Goal: Task Accomplishment & Management: Use online tool/utility

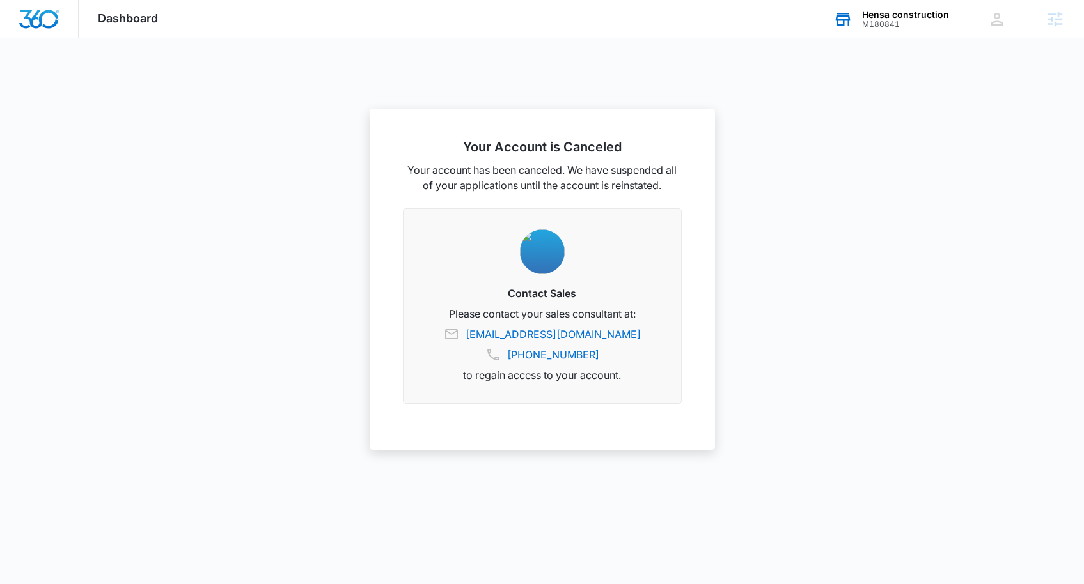
click at [891, 10] on div "Hensa construction" at bounding box center [905, 15] width 87 height 10
type input "madv"
click at [839, 129] on span "MADventures" at bounding box center [815, 131] width 60 height 10
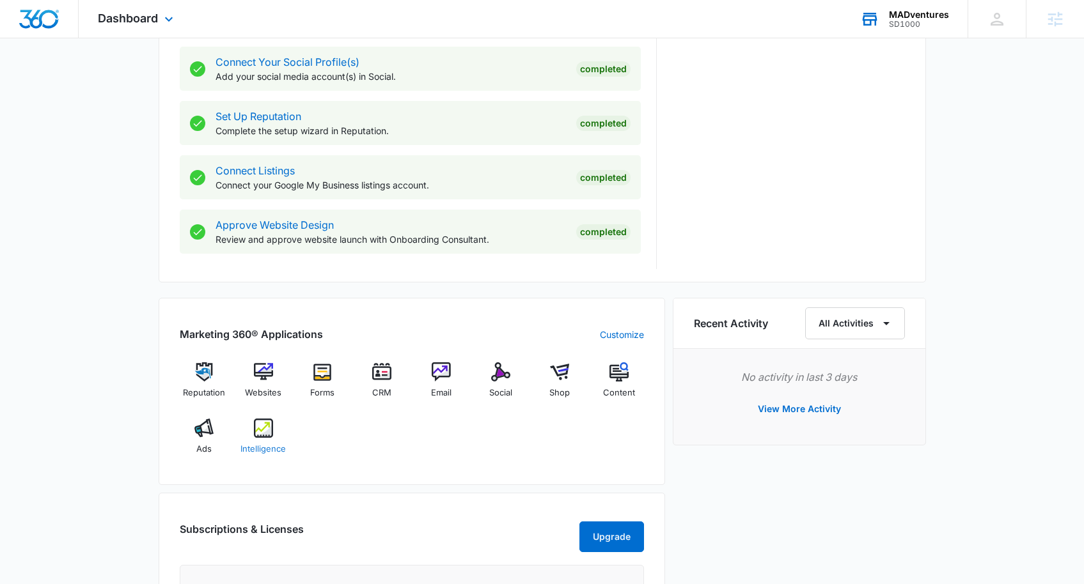
scroll to position [590, 0]
click at [265, 426] on img at bounding box center [263, 427] width 19 height 19
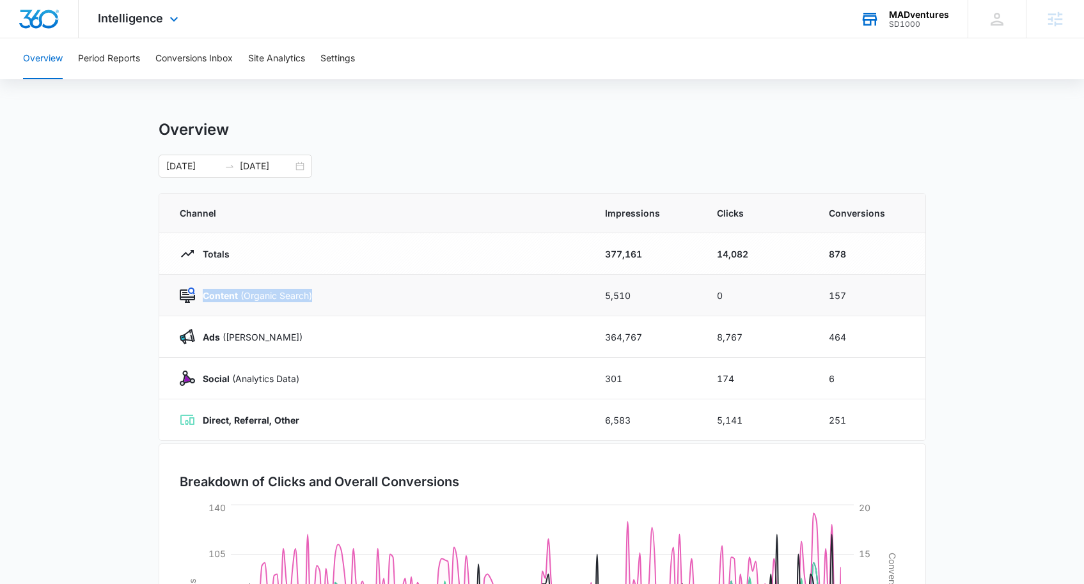
drag, startPoint x: 332, startPoint y: 291, endPoint x: 201, endPoint y: 290, distance: 130.4
click at [201, 290] on div "Content (Organic Search)" at bounding box center [377, 295] width 394 height 15
drag, startPoint x: 597, startPoint y: 210, endPoint x: 677, endPoint y: 212, distance: 79.9
click at [677, 212] on th "Impressions" at bounding box center [646, 214] width 112 height 40
drag, startPoint x: 705, startPoint y: 212, endPoint x: 769, endPoint y: 217, distance: 63.5
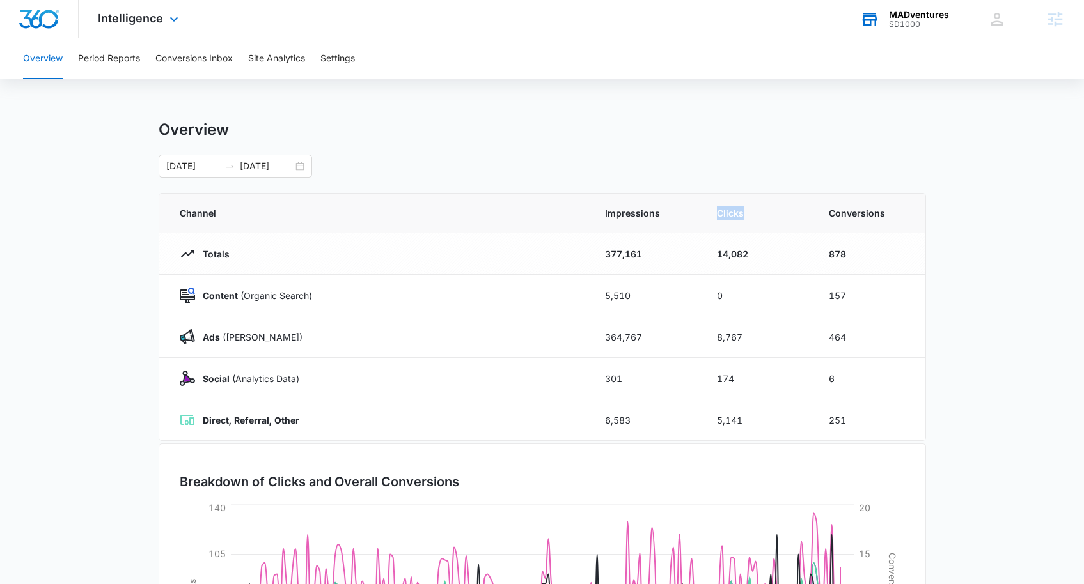
click at [769, 217] on th "Clicks" at bounding box center [757, 214] width 112 height 40
drag, startPoint x: 822, startPoint y: 212, endPoint x: 918, endPoint y: 213, distance: 96.5
click at [918, 213] on th "Conversions" at bounding box center [869, 214] width 112 height 40
click at [780, 160] on div "[DATE] [DATE]" at bounding box center [542, 166] width 767 height 23
drag, startPoint x: 311, startPoint y: 337, endPoint x: 211, endPoint y: 331, distance: 99.9
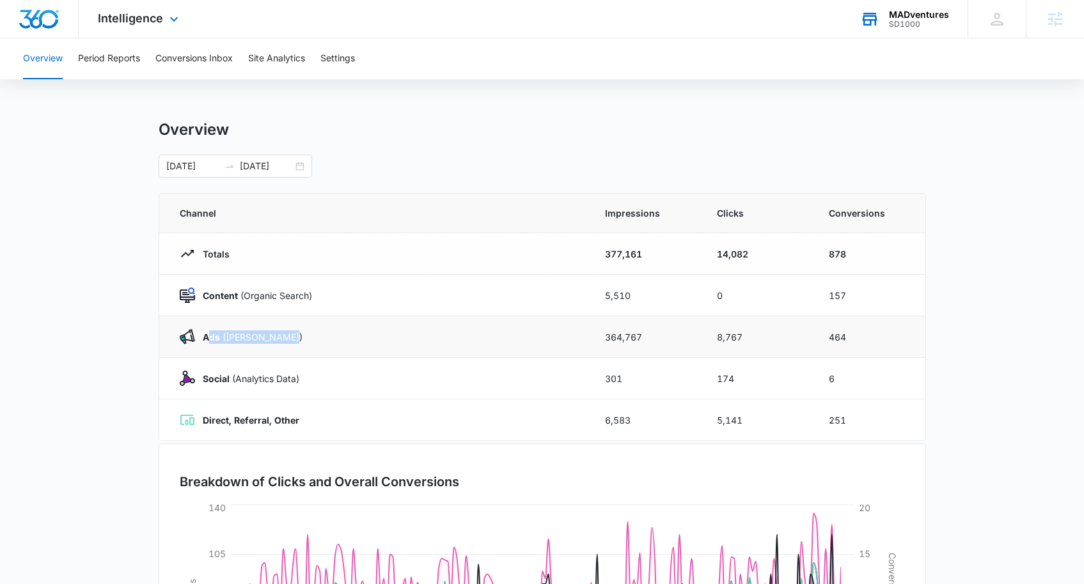
click at [211, 331] on div "Ads ([PERSON_NAME])" at bounding box center [377, 336] width 394 height 15
drag, startPoint x: 264, startPoint y: 378, endPoint x: 184, endPoint y: 379, distance: 79.9
click at [184, 379] on div "Social (Analytics Data)" at bounding box center [377, 378] width 394 height 15
click at [1002, 363] on main "Overview [DATE] [DATE] Channel Impressions Clicks Conversions Totals 377,161 14…" at bounding box center [542, 455] width 1084 height 671
click at [160, 26] on div "Intelligence Apps Reputation Websites Forms CRM Email Social Shop Content Ads I…" at bounding box center [140, 19] width 122 height 38
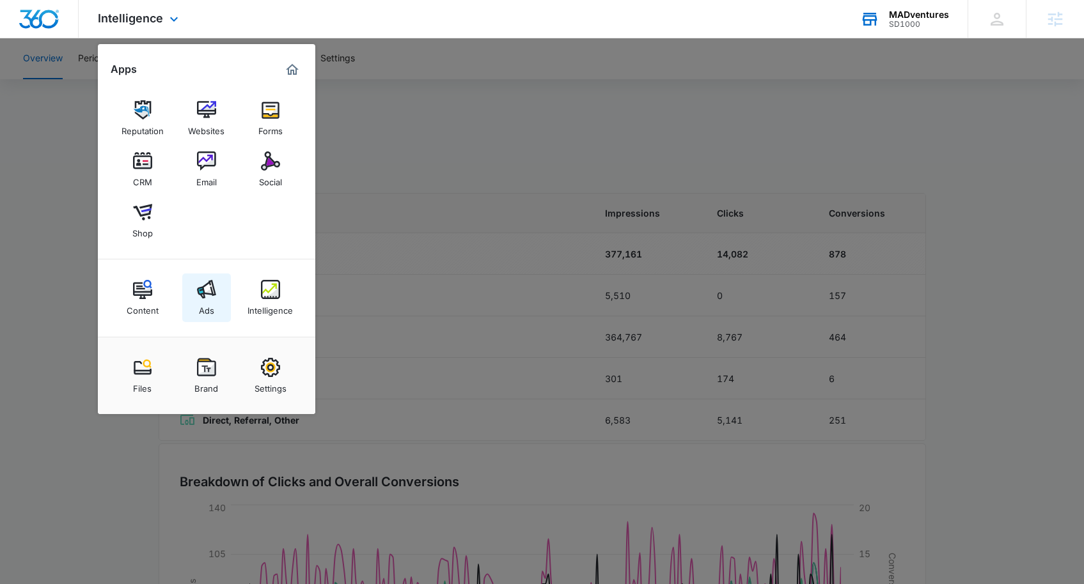
click at [213, 303] on div "Ads" at bounding box center [206, 307] width 15 height 17
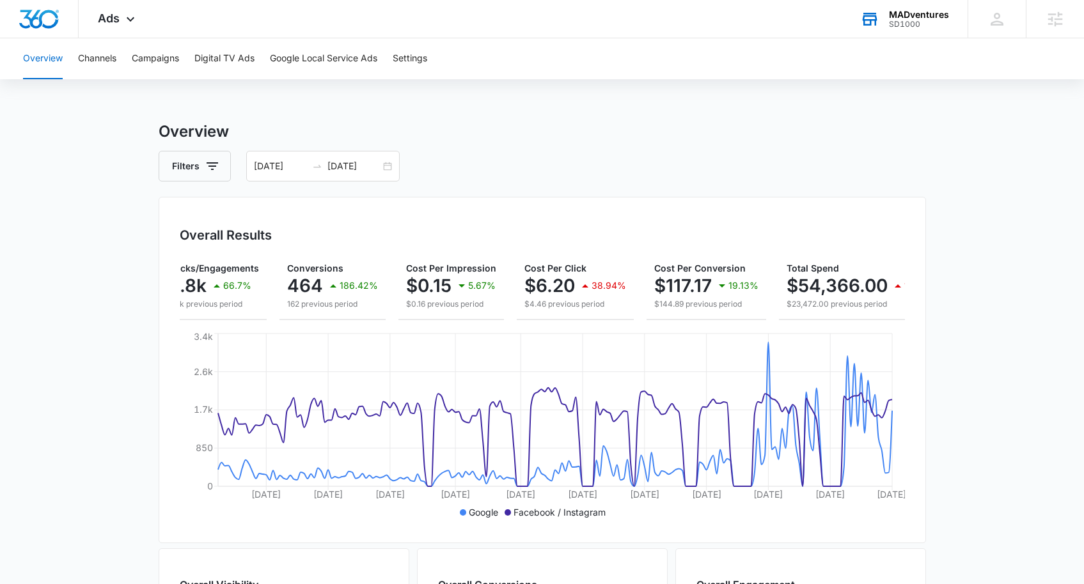
scroll to position [0, 205]
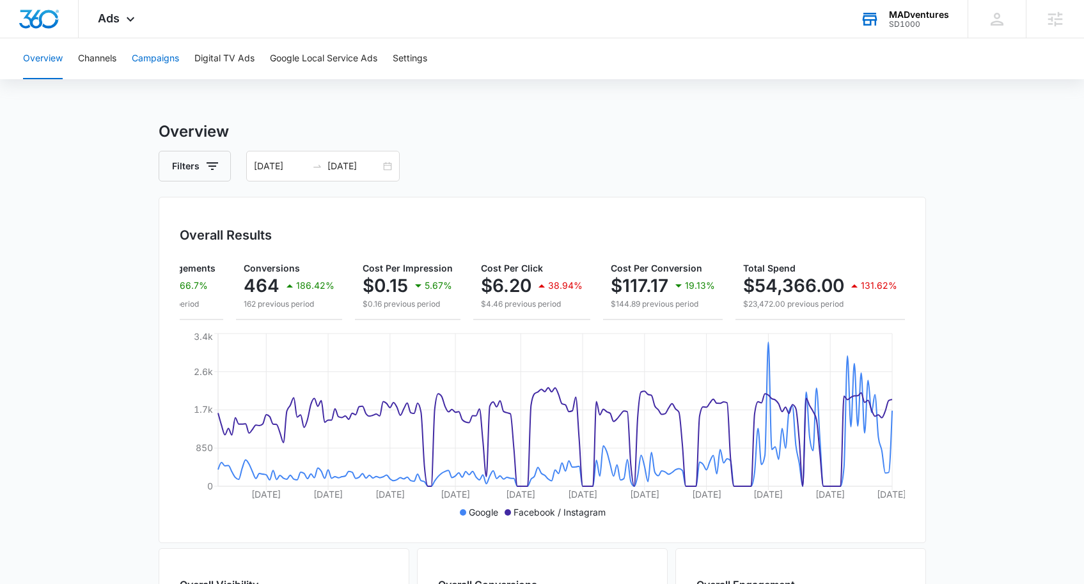
drag, startPoint x: 153, startPoint y: 58, endPoint x: 169, endPoint y: 61, distance: 16.9
click at [153, 58] on button "Campaigns" at bounding box center [155, 58] width 47 height 41
